Goal: Information Seeking & Learning: Find specific fact

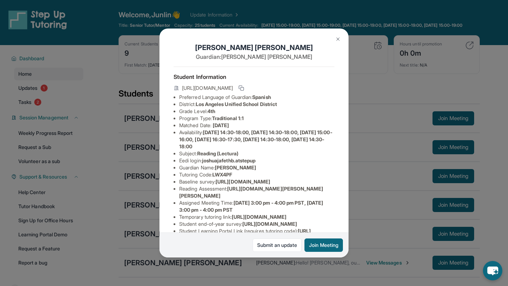
scroll to position [195, 0]
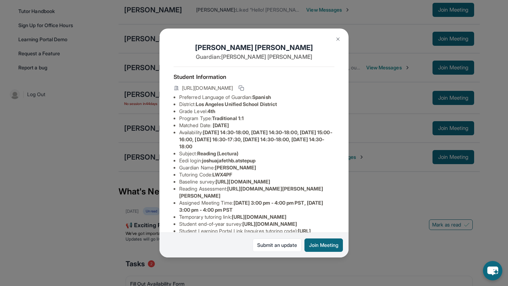
click at [359, 224] on div "[PERSON_NAME] [PERSON_NAME] Guardian: [PERSON_NAME] Student Information [URL][D…" at bounding box center [254, 143] width 508 height 286
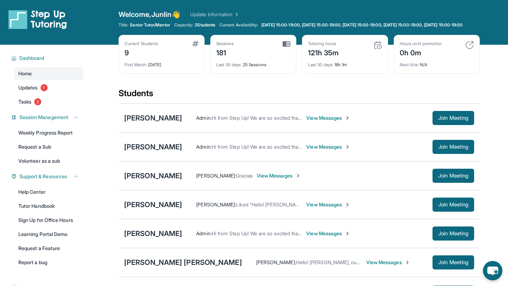
scroll to position [54, 0]
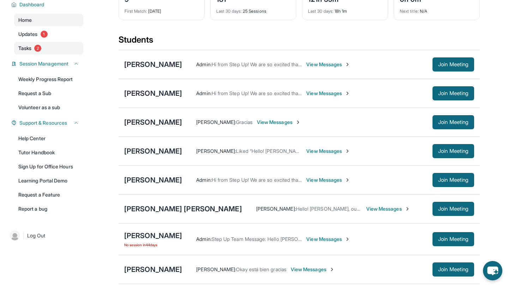
click at [36, 49] on link "Tasks 2" at bounding box center [48, 48] width 69 height 13
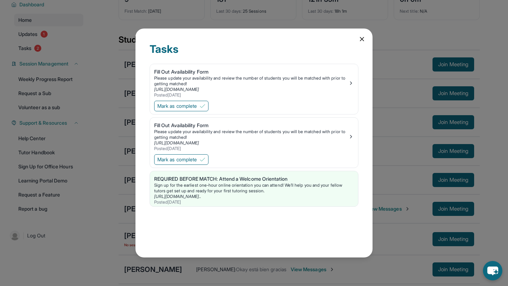
click at [361, 41] on icon at bounding box center [361, 39] width 7 height 7
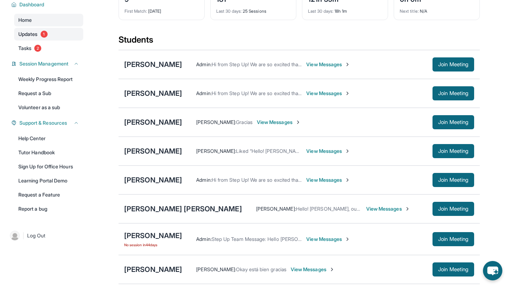
click at [31, 38] on span "Updates" at bounding box center [27, 34] width 19 height 7
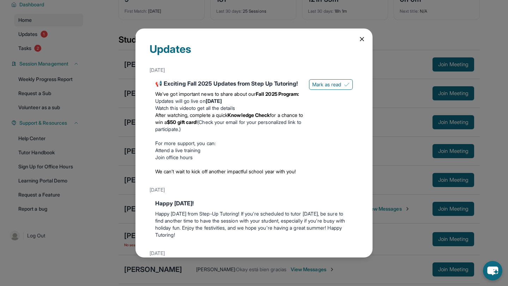
click at [362, 43] on icon at bounding box center [361, 39] width 7 height 7
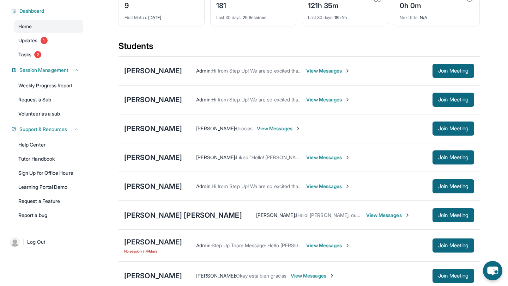
scroll to position [0, 0]
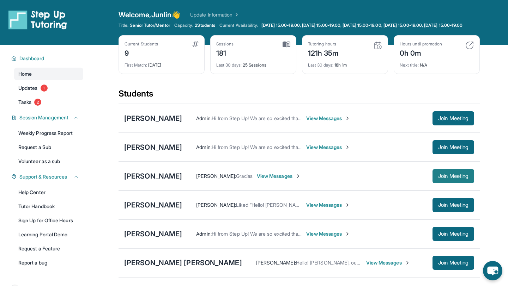
click at [441, 178] on span "Join Meeting" at bounding box center [453, 176] width 30 height 4
click at [157, 181] on div "[PERSON_NAME]" at bounding box center [153, 176] width 58 height 10
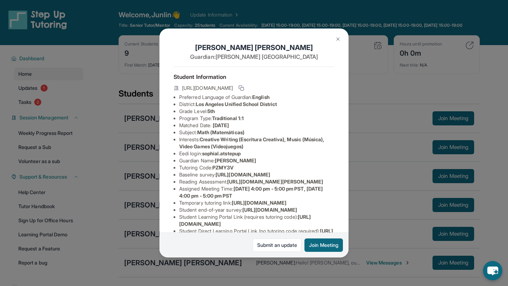
click at [342, 121] on div "[PERSON_NAME] Guardian: [PERSON_NAME] Student Information [URL][DOMAIN_NAME] Pr…" at bounding box center [253, 143] width 189 height 229
click at [337, 43] on button at bounding box center [338, 39] width 14 height 14
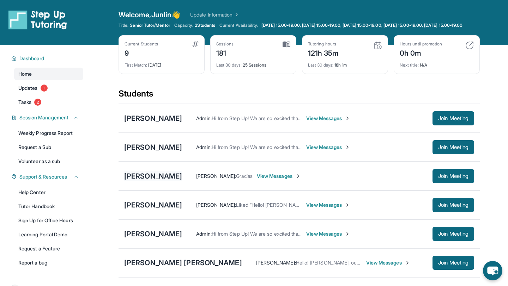
click at [146, 181] on div "[PERSON_NAME]" at bounding box center [153, 176] width 58 height 10
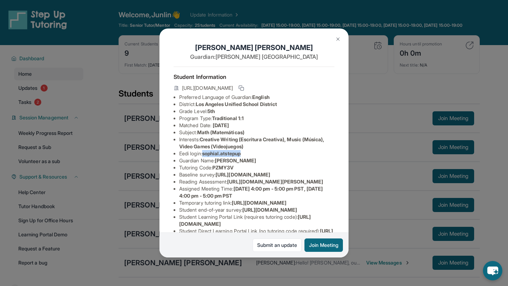
drag, startPoint x: 205, startPoint y: 155, endPoint x: 265, endPoint y: 155, distance: 60.3
click at [265, 155] on li "Eedi login : sophial.atstepup" at bounding box center [256, 153] width 155 height 7
copy span "sophial.atstepup"
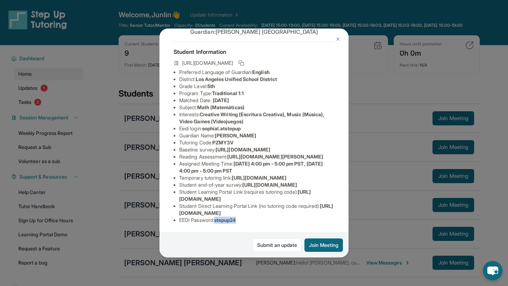
drag, startPoint x: 217, startPoint y: 222, endPoint x: 271, endPoint y: 222, distance: 53.9
click at [271, 222] on li "EEDI Password : stepup24" at bounding box center [256, 220] width 155 height 7
copy span "stepup24"
